Goal: Answer question/provide support

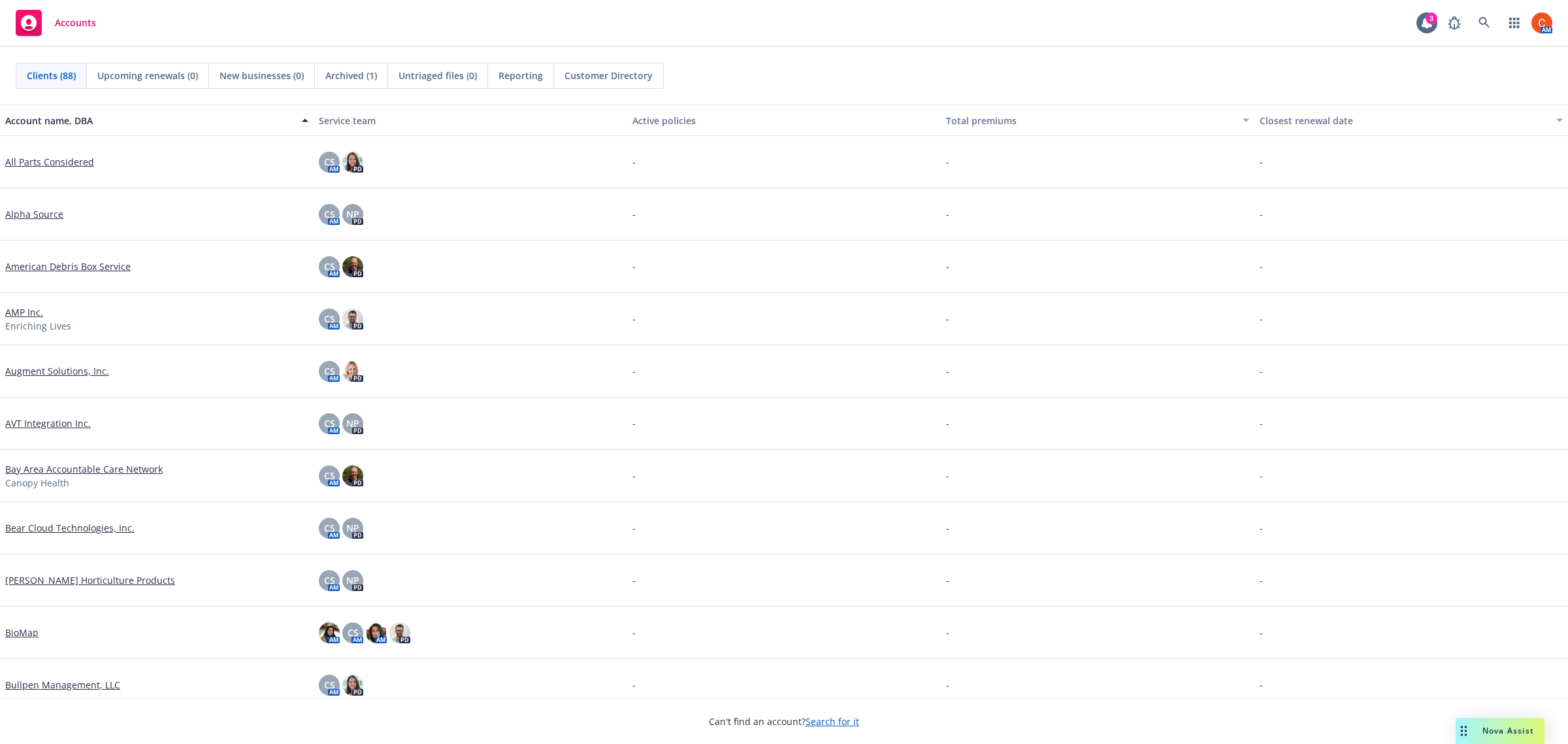
click at [1481, 721] on div "Nova Assist" at bounding box center [1500, 731] width 89 height 26
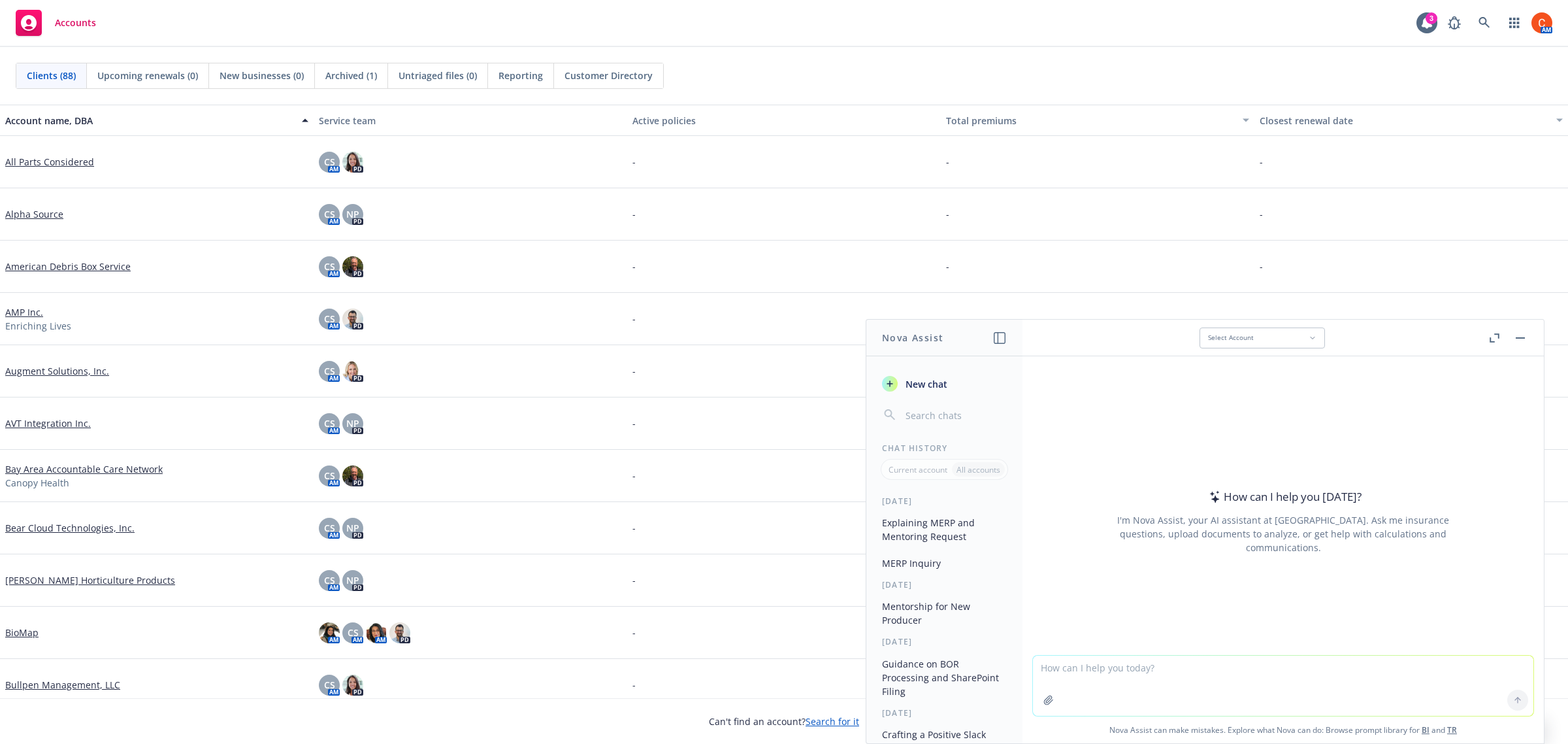
click at [1088, 672] on textarea at bounding box center [1283, 685] width 501 height 60
type textarea "Reminding a new producer to cc processing support and [PERSON_NAME]. Also, the …"
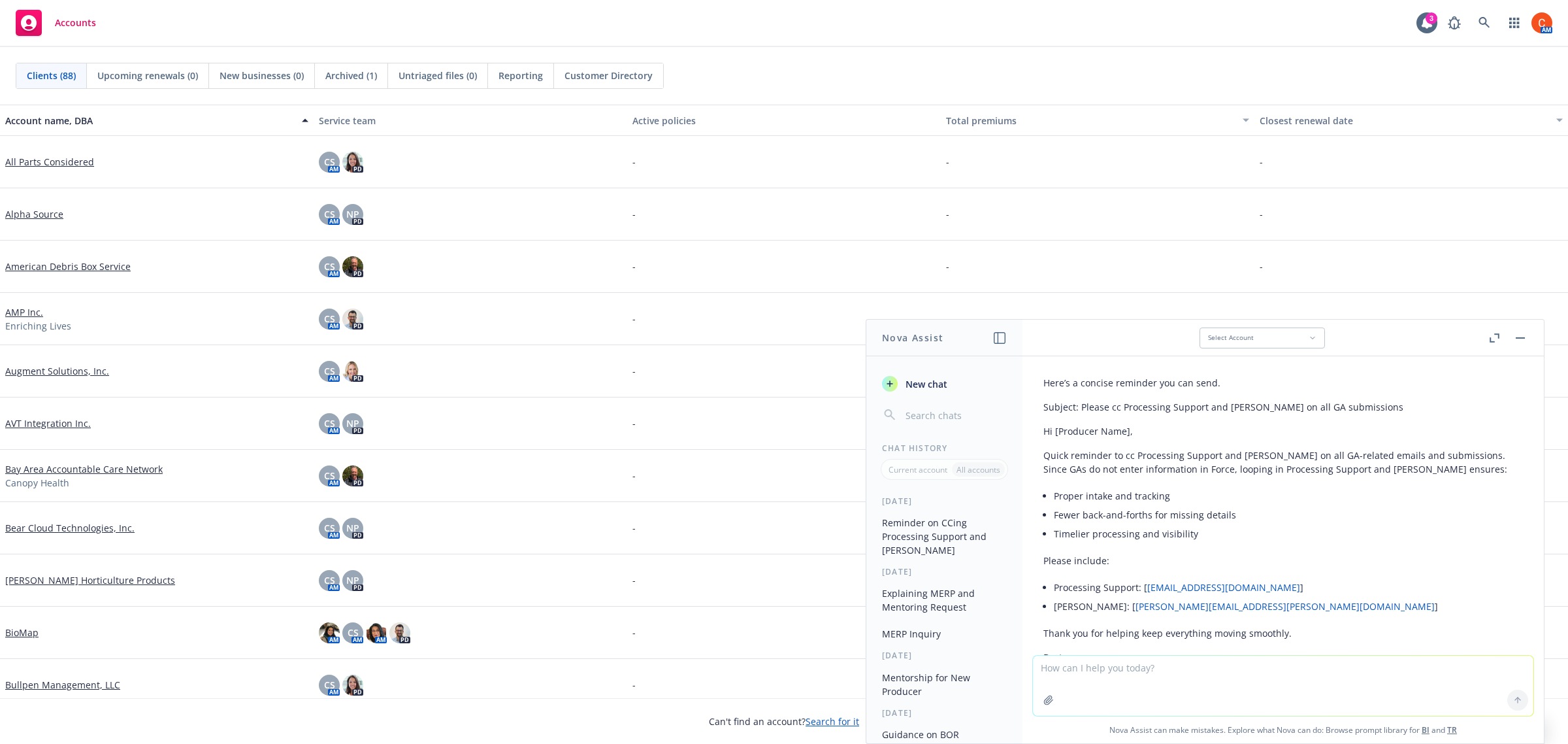
scroll to position [82, 0]
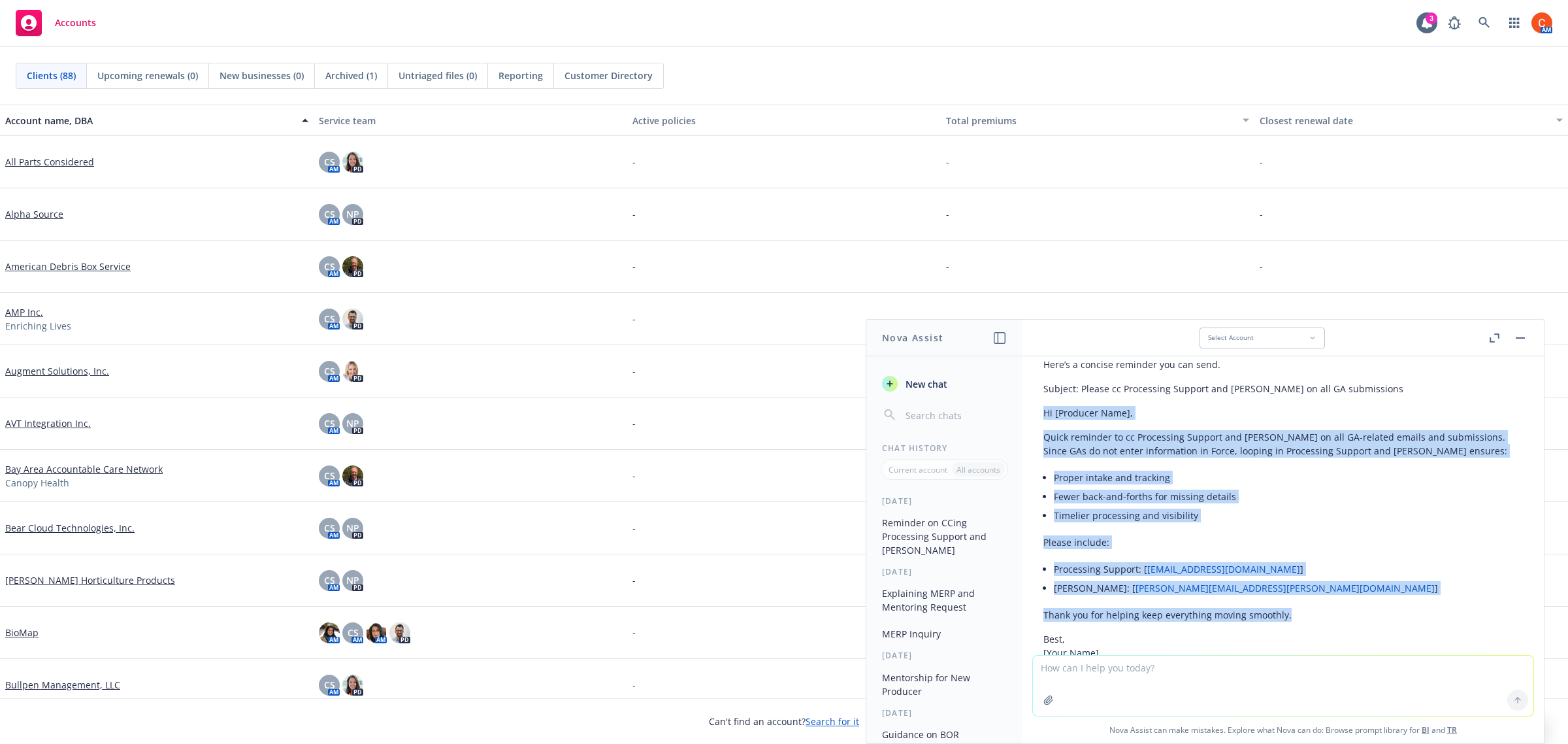
drag, startPoint x: 1302, startPoint y: 604, endPoint x: 1077, endPoint y: 424, distance: 288.1
click at [1033, 404] on div "Reminding a new producer to cc processing support and [PERSON_NAME]. Also, the …" at bounding box center [1283, 505] width 521 height 299
copy div "Hi [Producer Name], Quick reminder to cc Processing Support and [PERSON_NAME] o…"
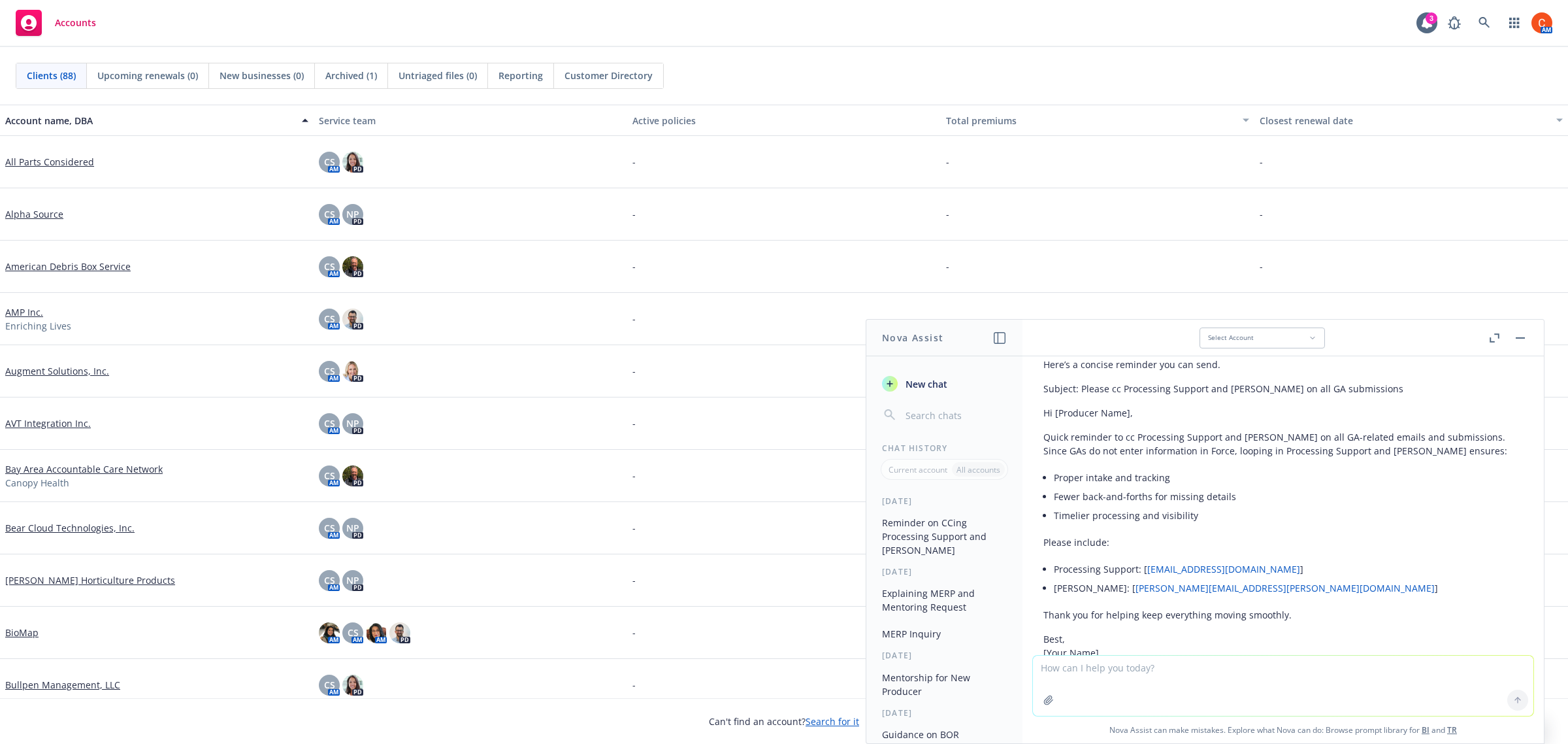
click at [1077, 668] on textarea at bounding box center [1283, 685] width 501 height 60
type textarea "Again, it's best if you don't send BORs. [PERSON_NAME] has a process"
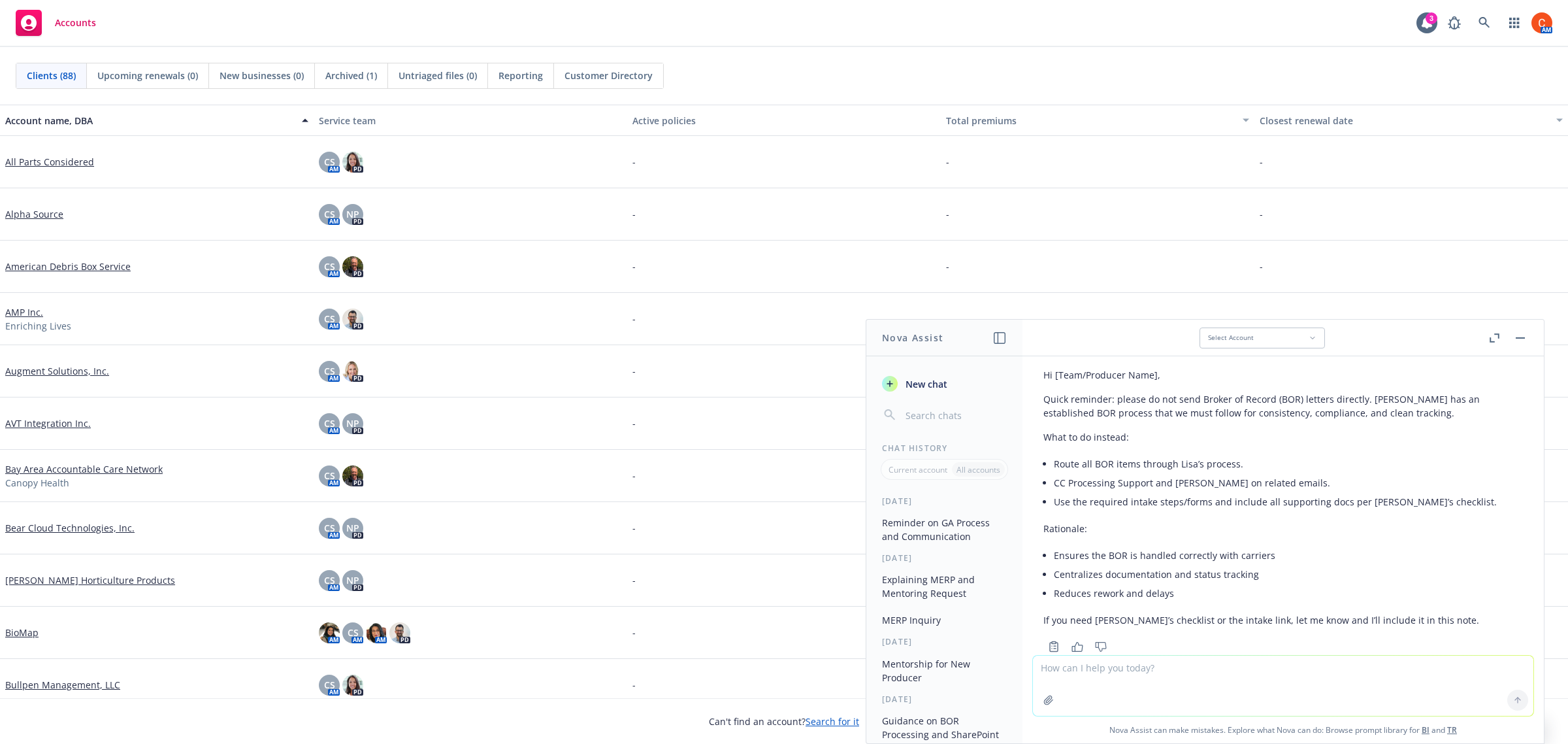
scroll to position [567, 0]
